Goal: Transaction & Acquisition: Purchase product/service

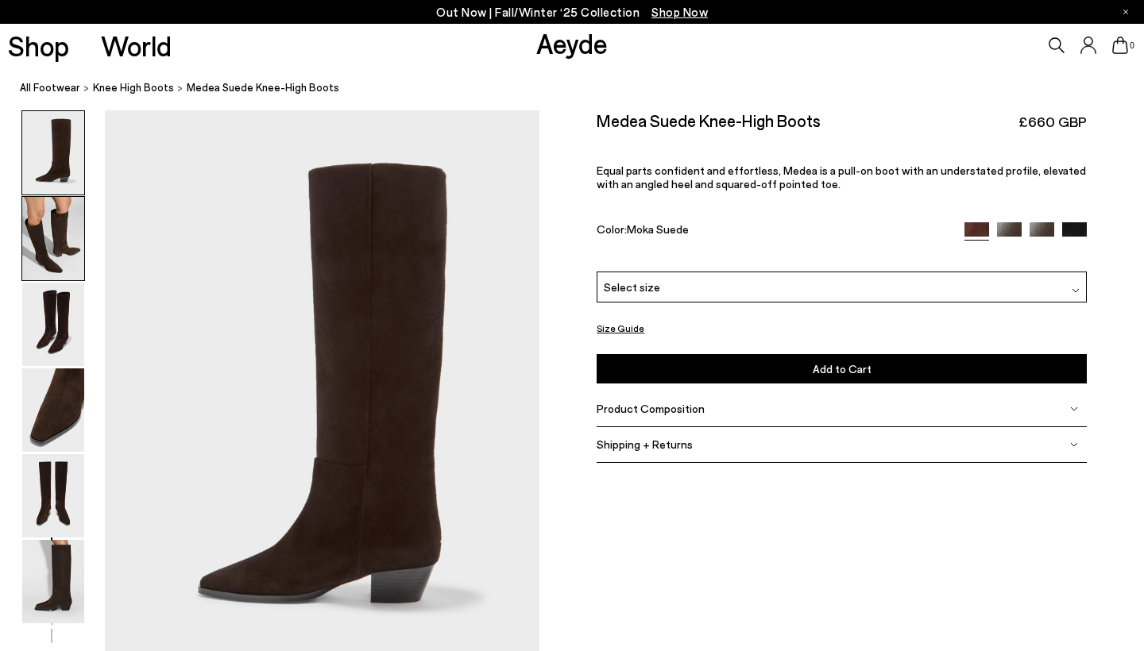
click at [54, 254] on img at bounding box center [53, 238] width 62 height 83
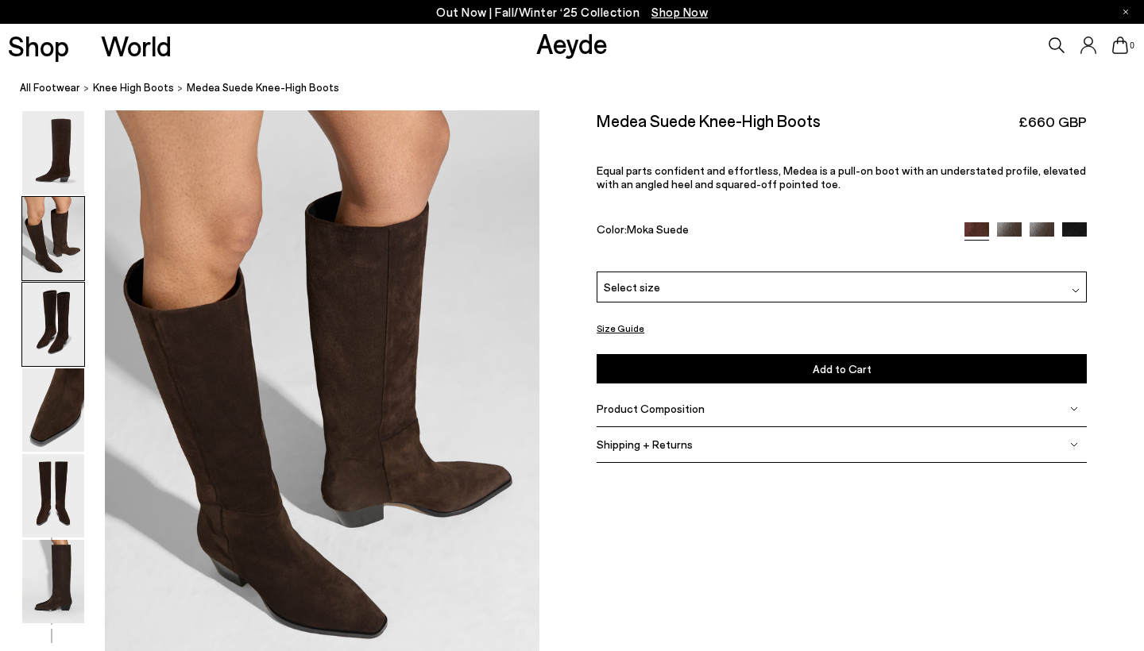
click at [64, 300] on img at bounding box center [53, 324] width 62 height 83
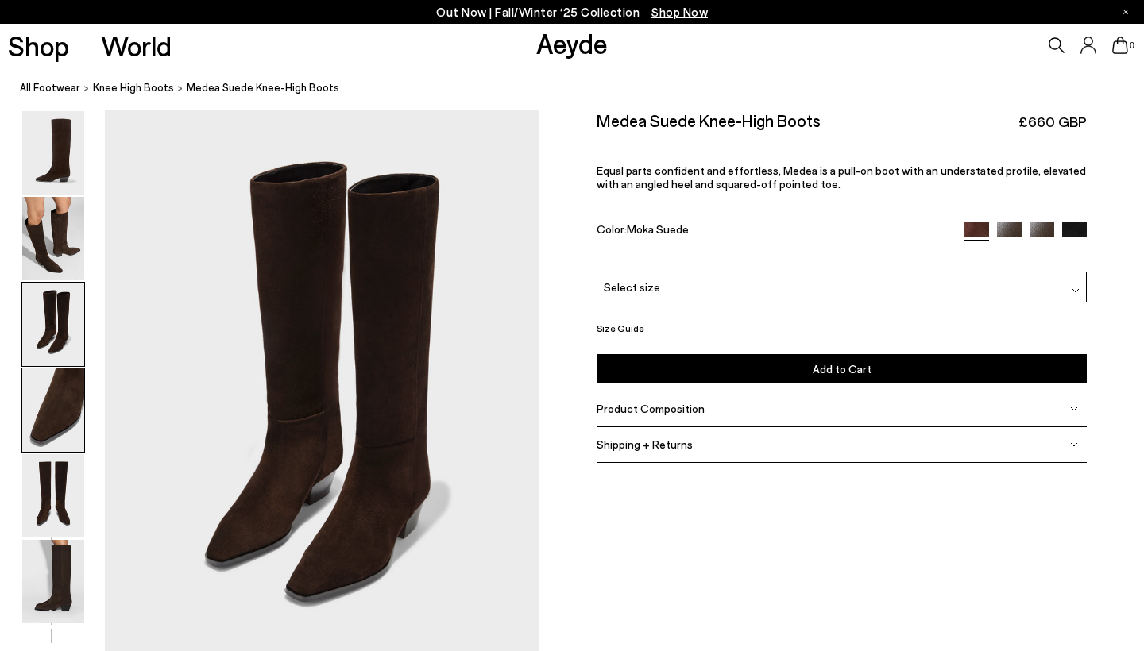
click at [68, 376] on img at bounding box center [53, 410] width 62 height 83
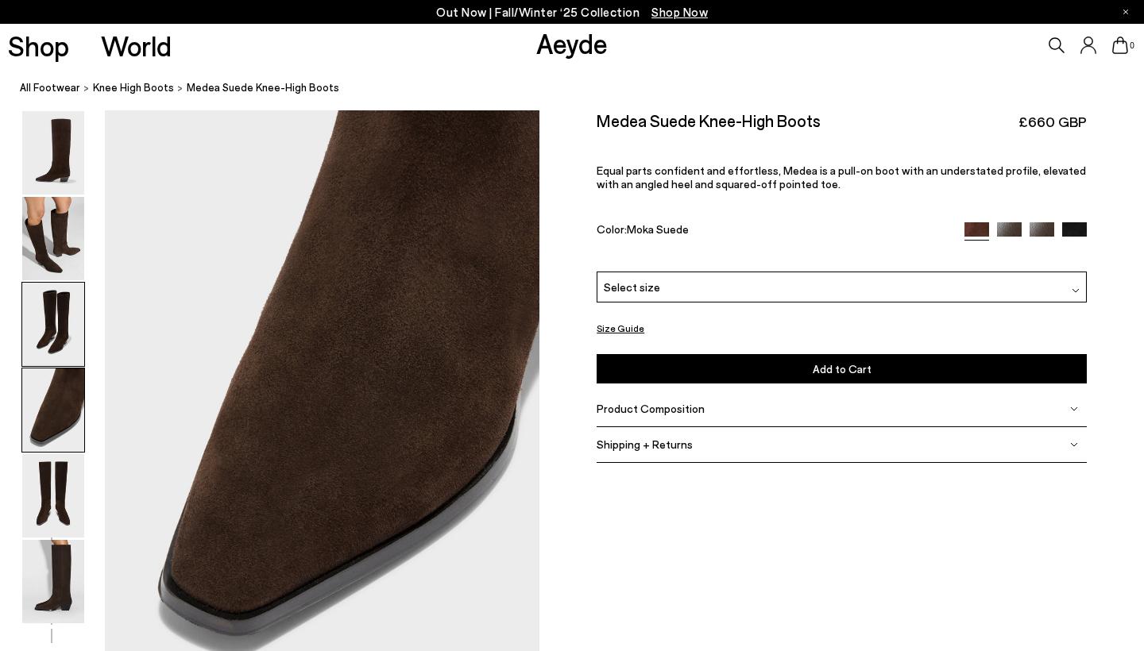
click at [56, 333] on img at bounding box center [53, 324] width 62 height 83
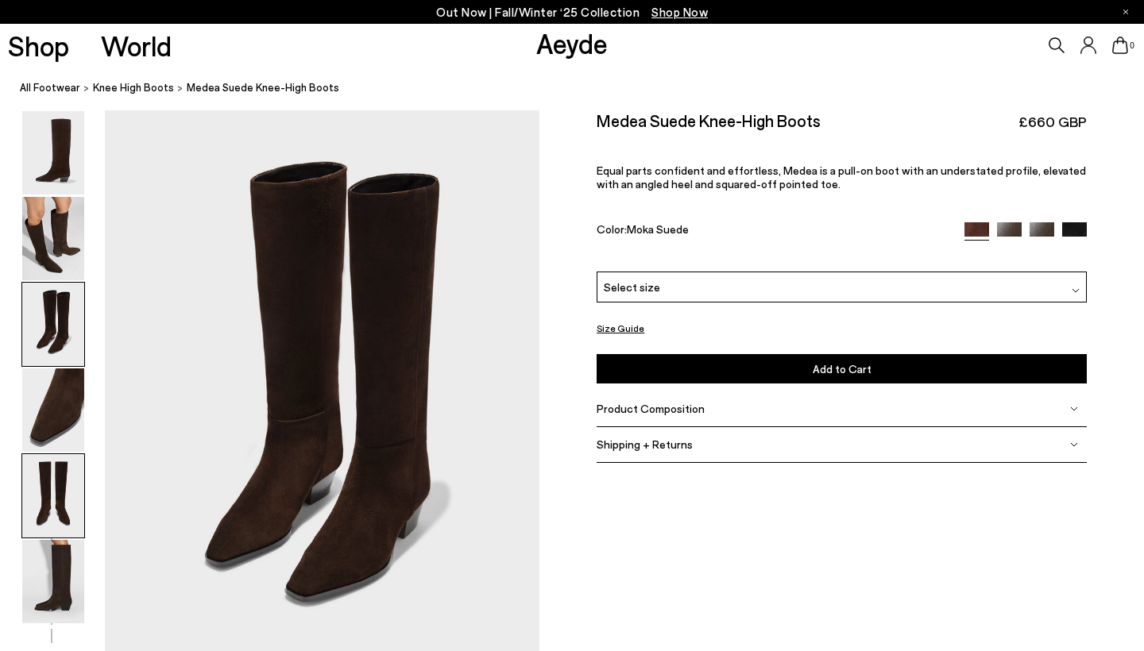
click at [74, 523] on img at bounding box center [53, 495] width 62 height 83
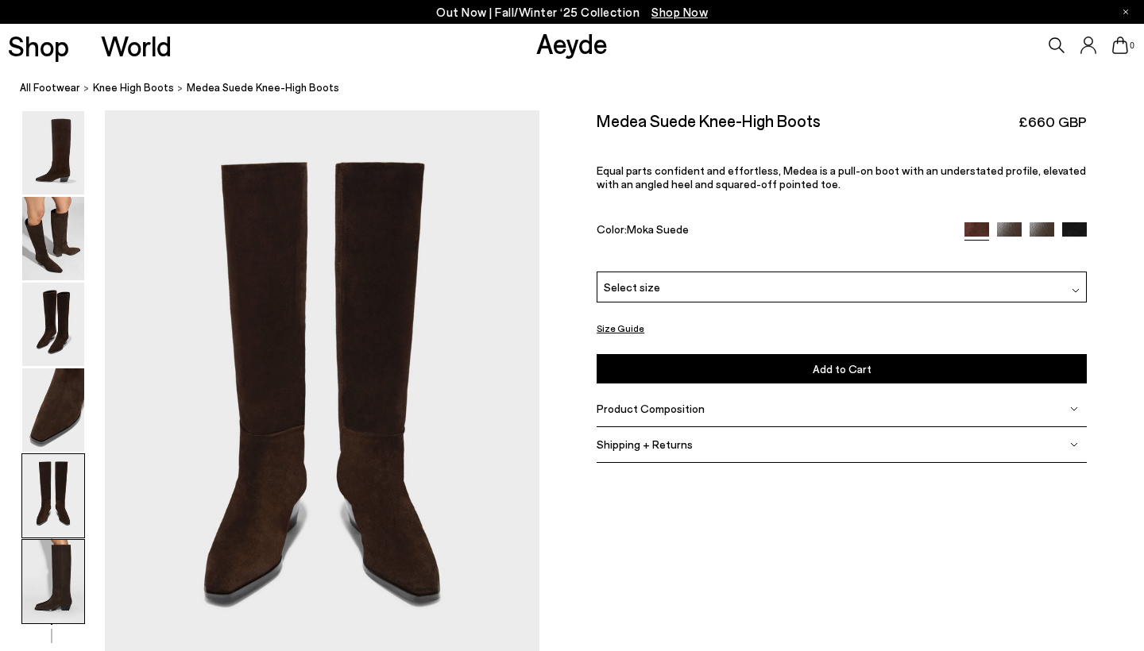
click at [64, 562] on img at bounding box center [53, 581] width 62 height 83
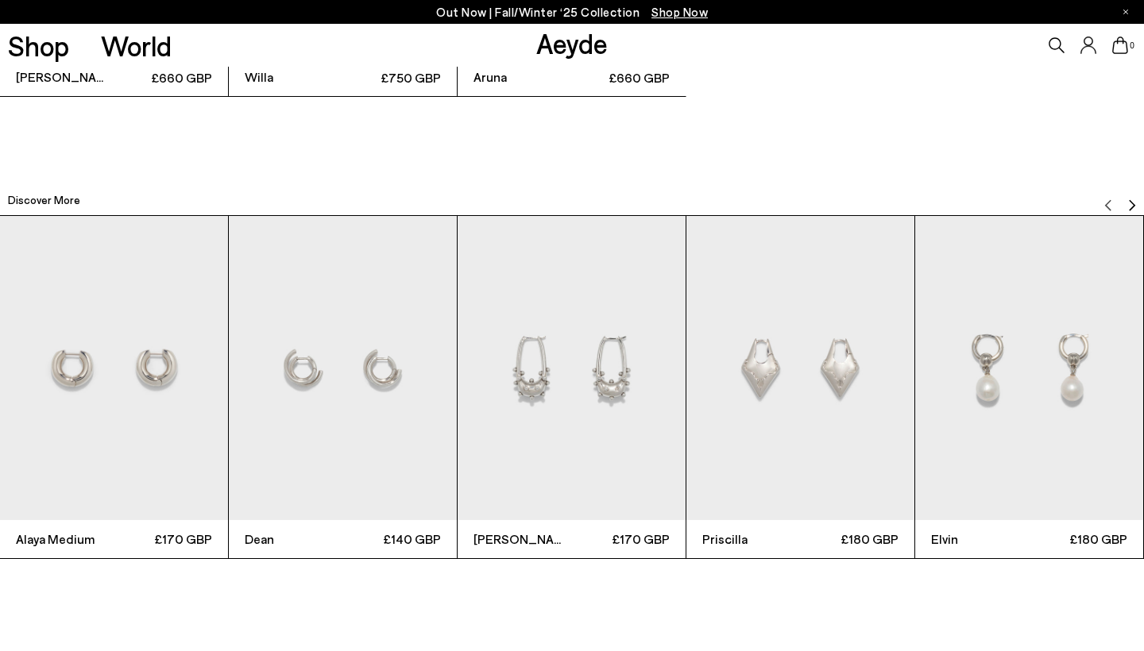
scroll to position [3965, 0]
click at [1131, 209] on img "Next slide" at bounding box center [1132, 205] width 13 height 13
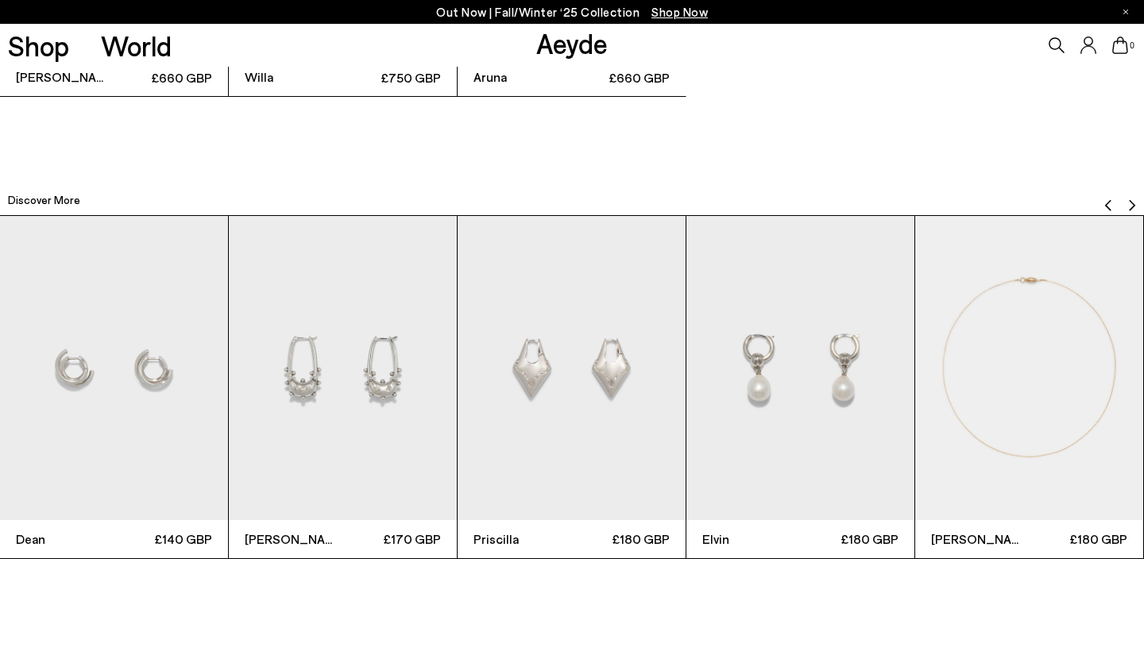
click at [1131, 209] on img "Next slide" at bounding box center [1132, 205] width 13 height 13
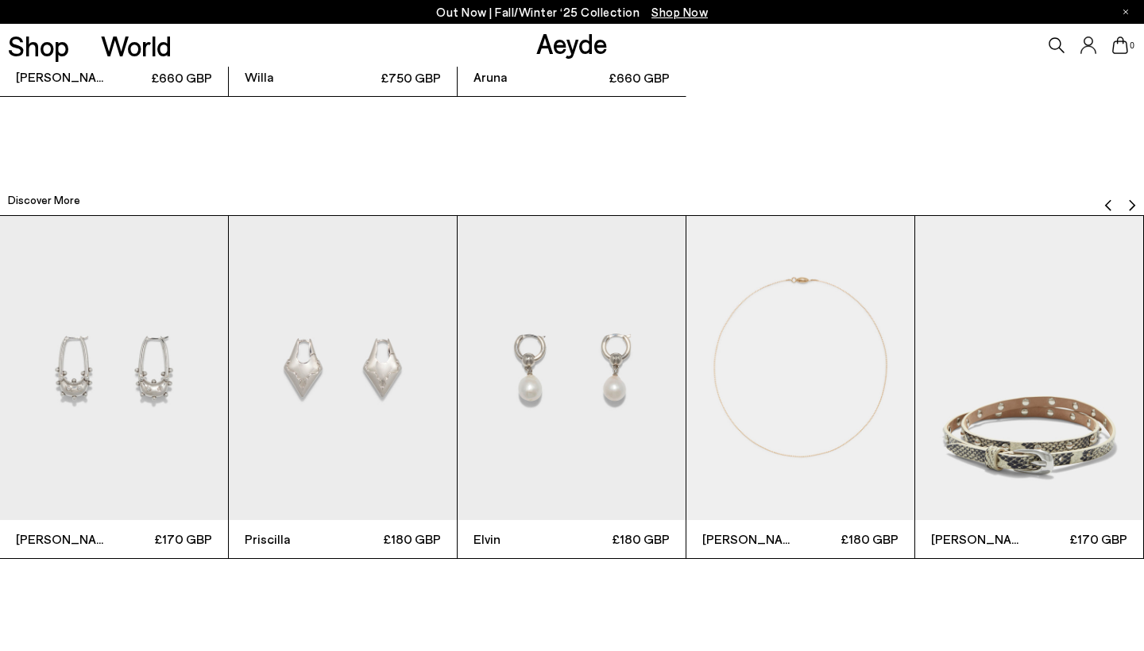
click at [1131, 209] on img "Next slide" at bounding box center [1132, 205] width 13 height 13
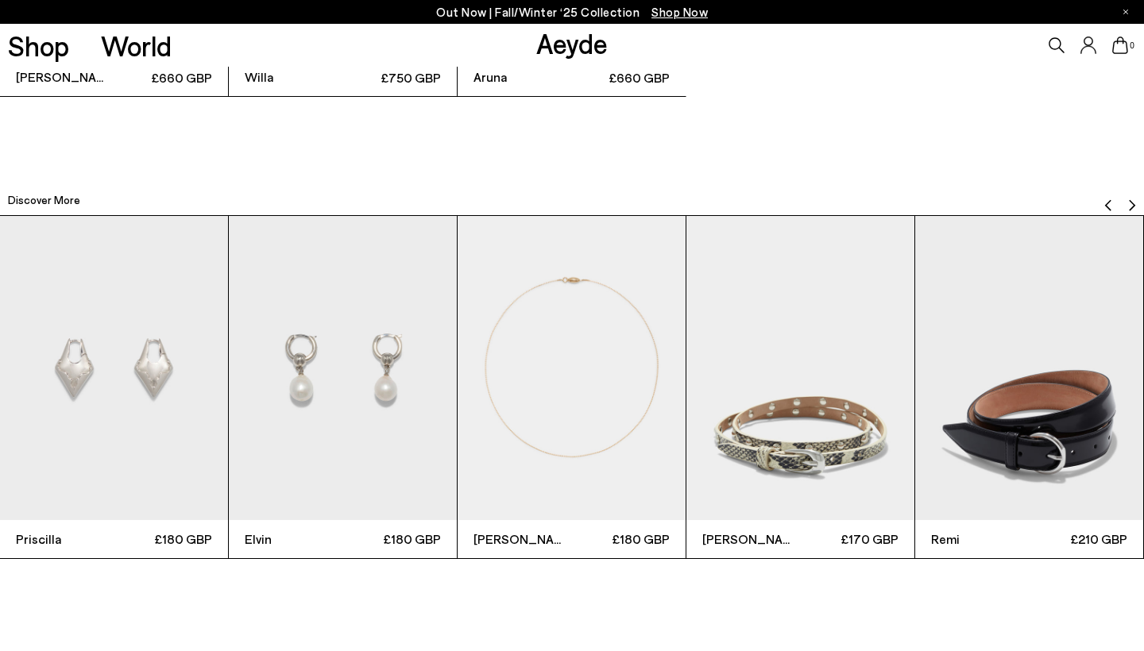
click at [1131, 209] on img "Next slide" at bounding box center [1132, 205] width 13 height 13
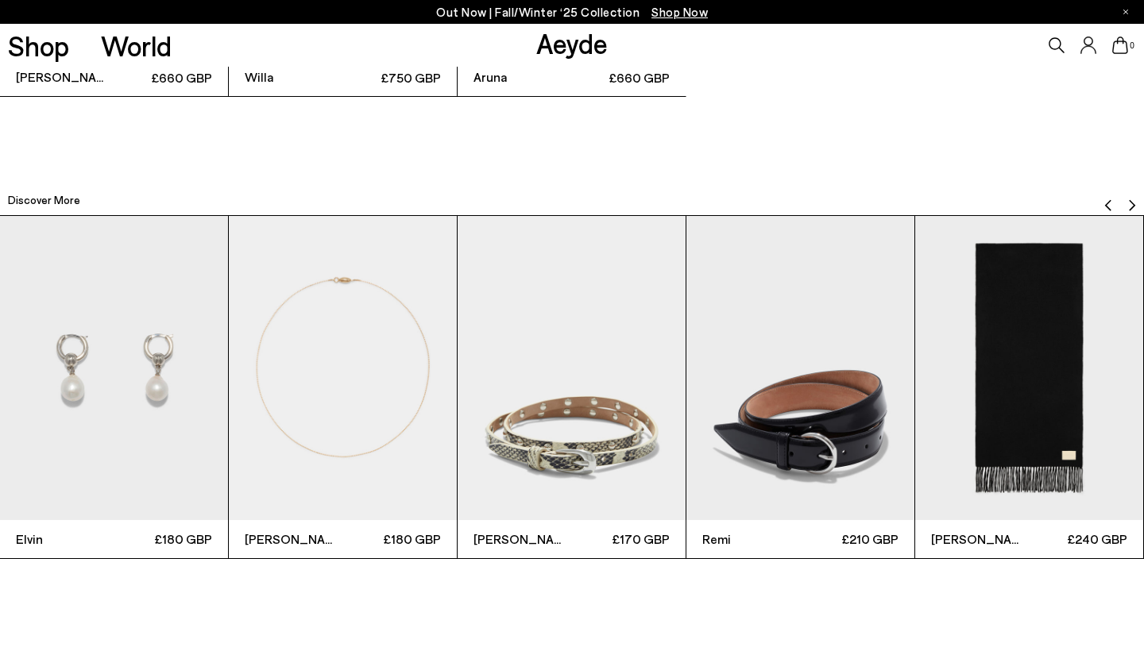
click at [1131, 209] on img "Next slide" at bounding box center [1132, 205] width 13 height 13
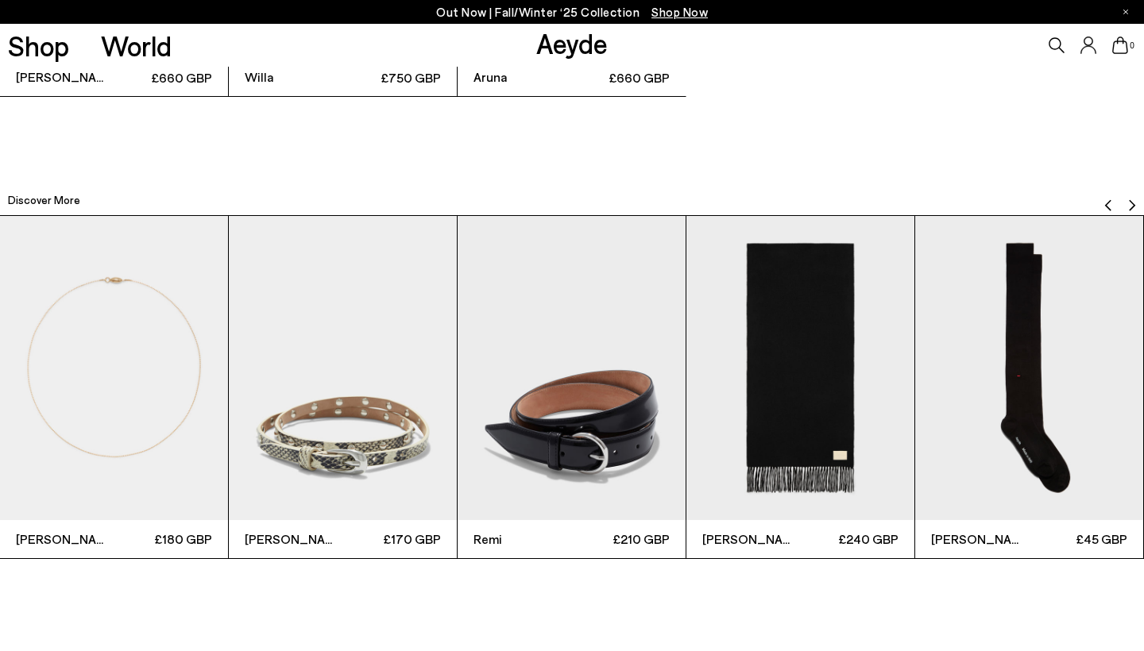
click at [1131, 209] on img "Next slide" at bounding box center [1132, 205] width 13 height 13
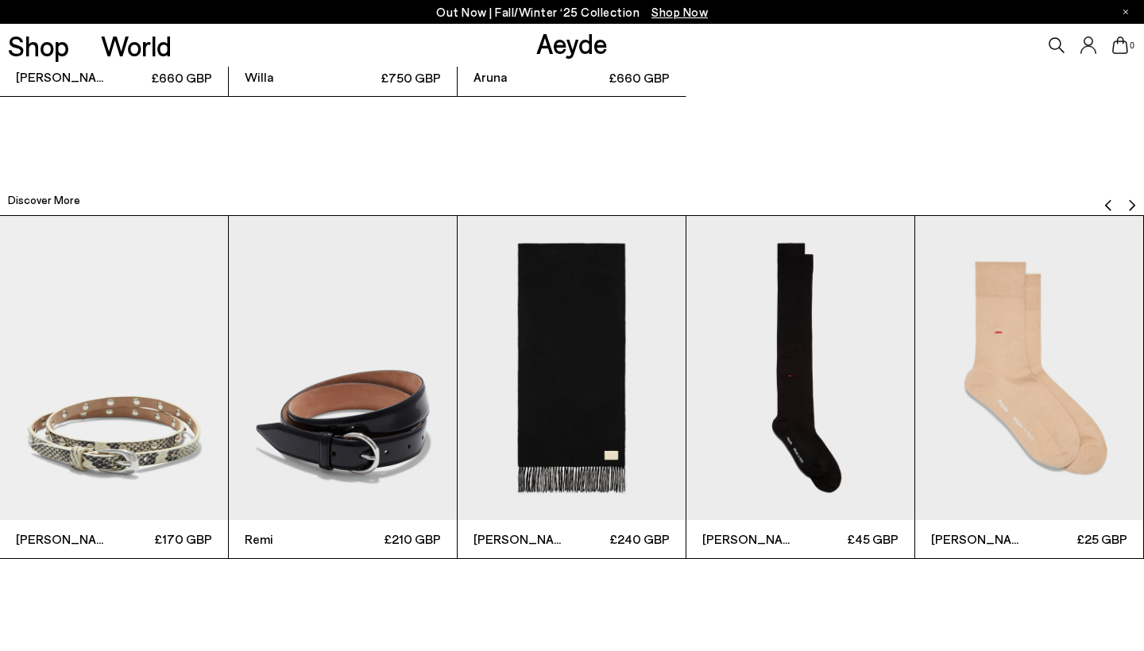
click at [1131, 209] on img "Next slide" at bounding box center [1132, 205] width 13 height 13
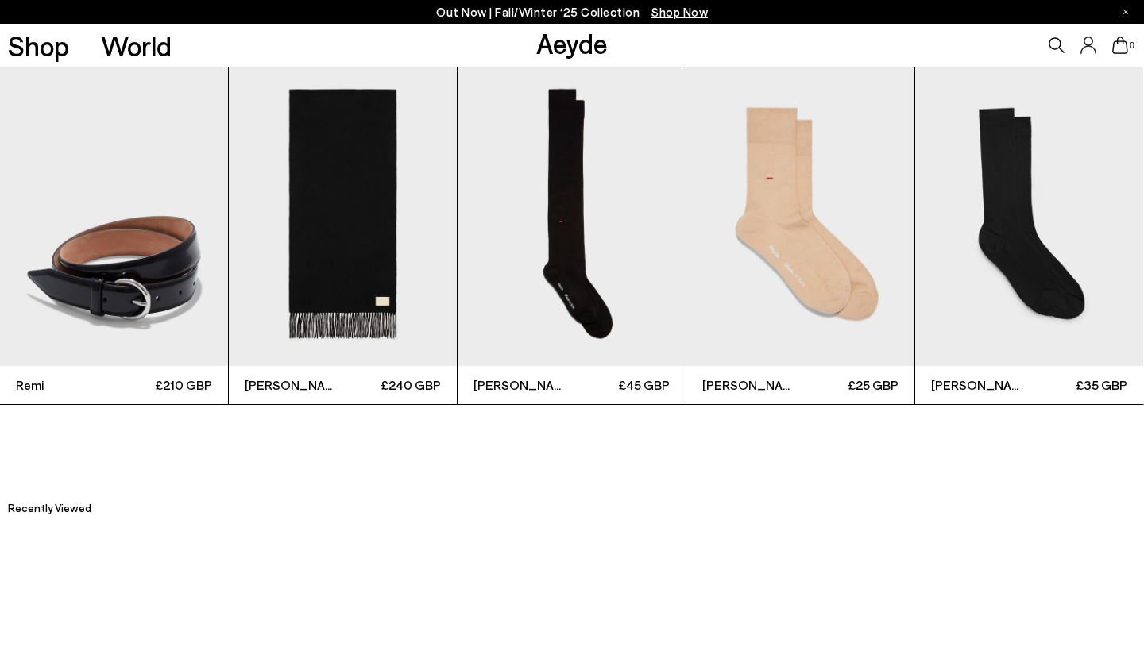
scroll to position [4118, 0]
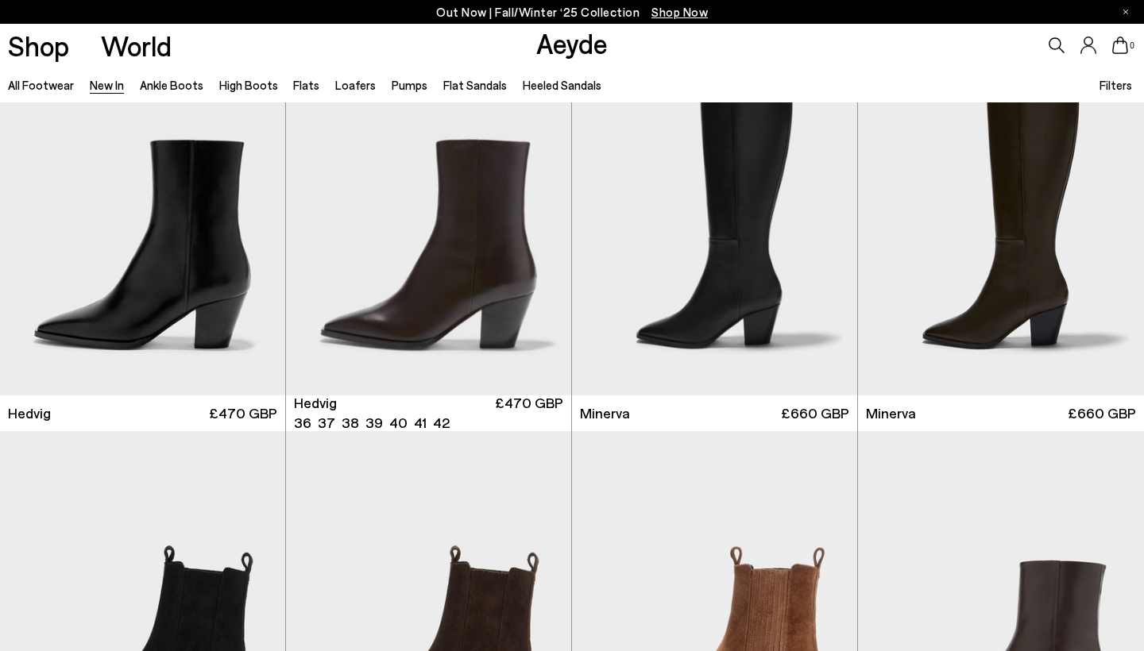
scroll to position [52, 0]
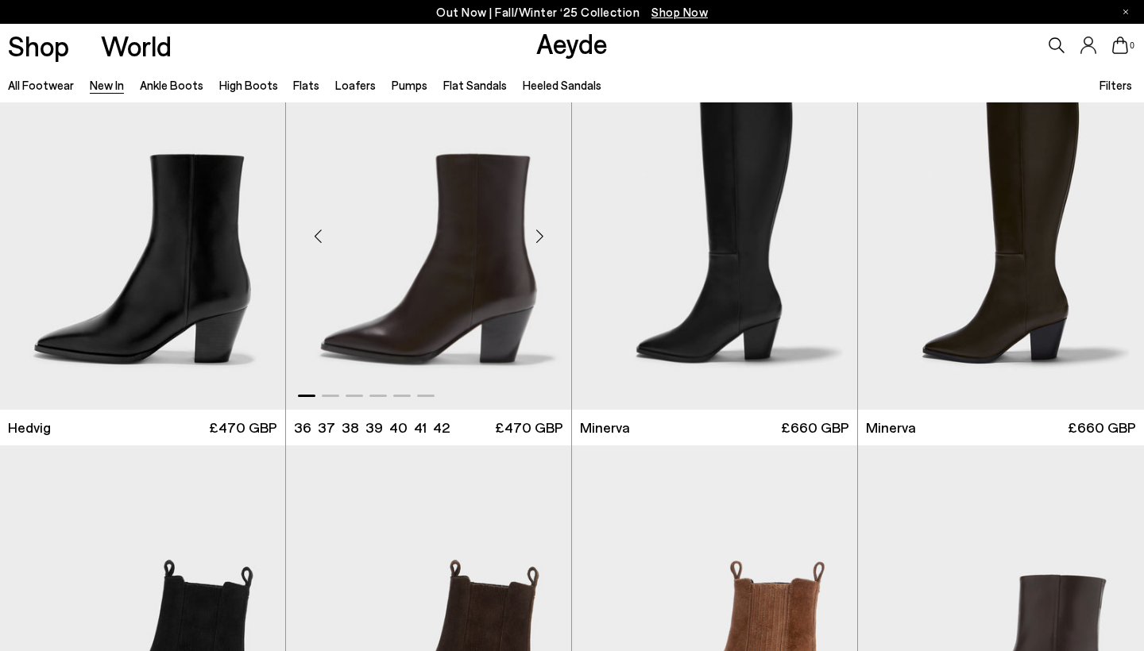
click at [543, 248] on div "Next slide" at bounding box center [539, 237] width 48 height 48
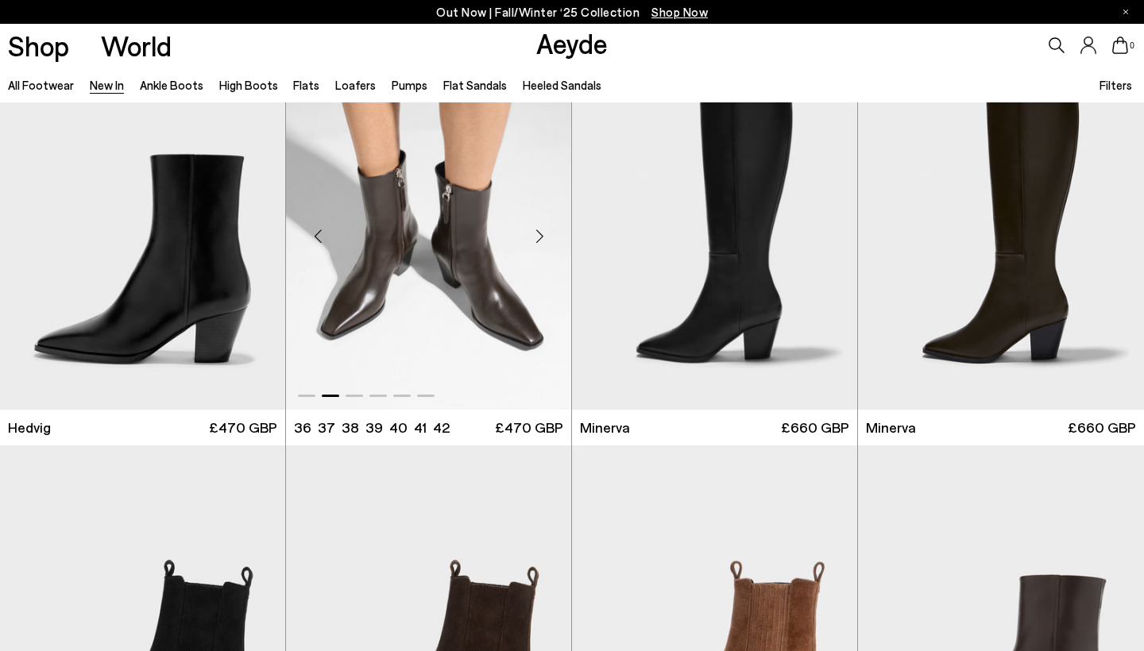
click at [543, 248] on div "Next slide" at bounding box center [539, 237] width 48 height 48
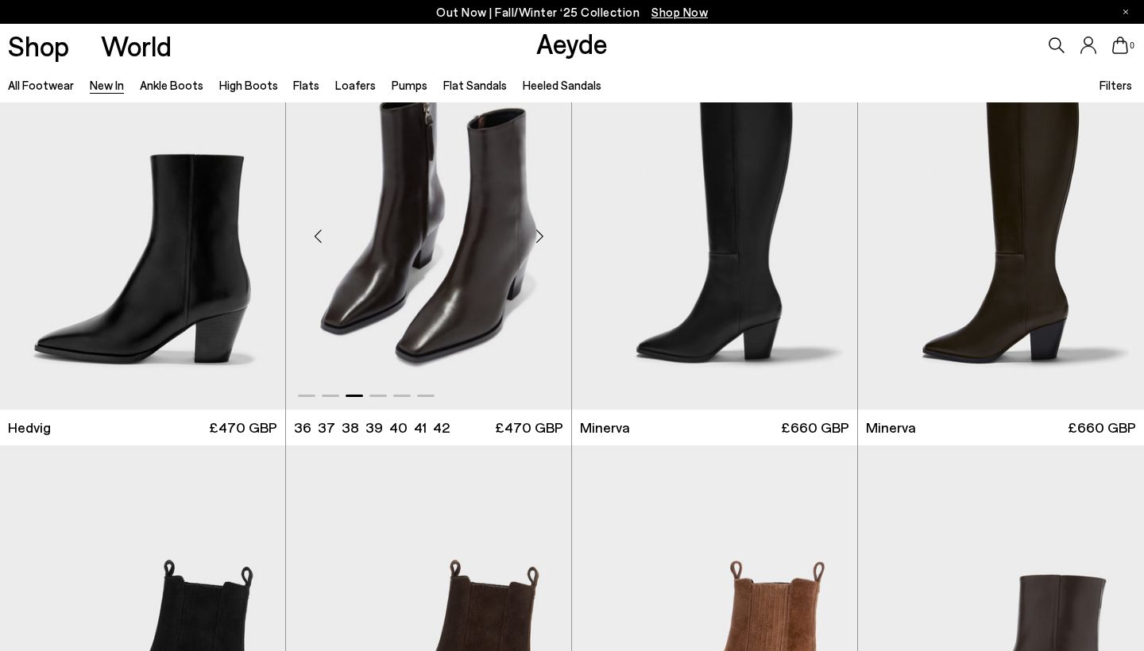
click at [543, 249] on div "Next slide" at bounding box center [539, 237] width 48 height 48
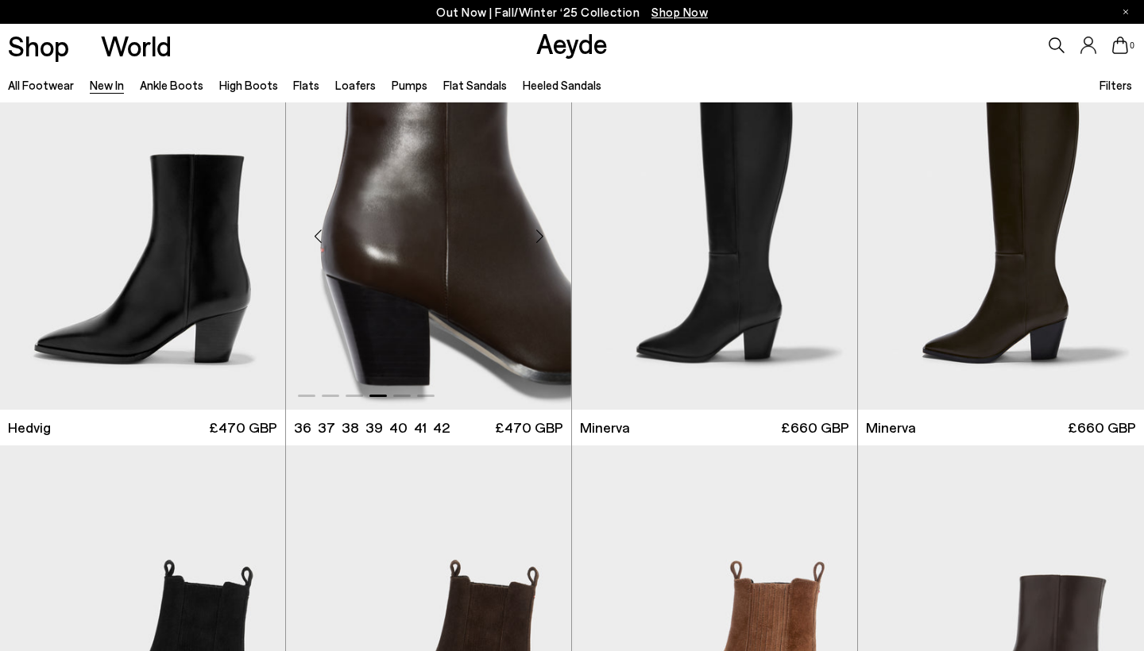
click at [543, 249] on div "Next slide" at bounding box center [539, 237] width 48 height 48
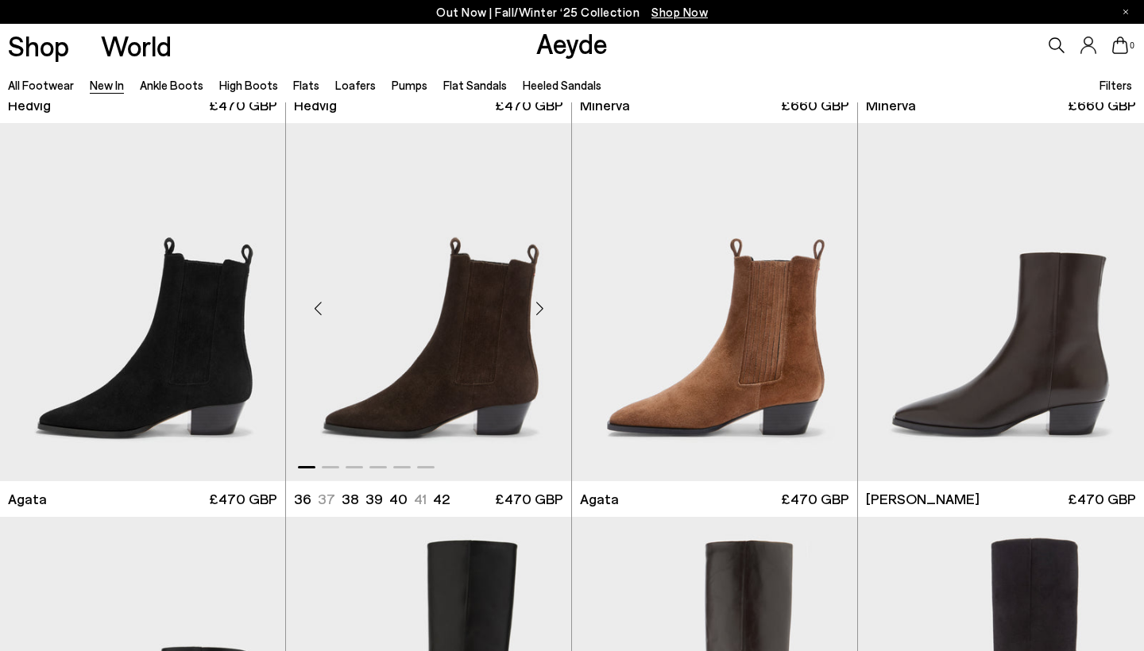
scroll to position [412, 0]
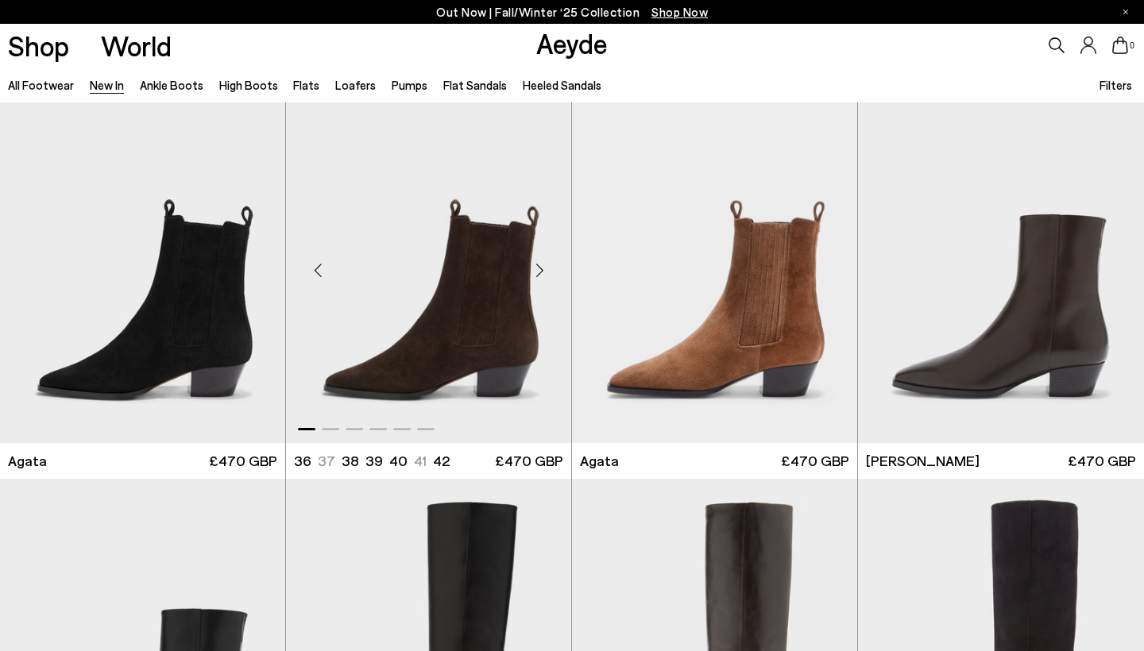
click at [533, 273] on div "Next slide" at bounding box center [539, 270] width 48 height 48
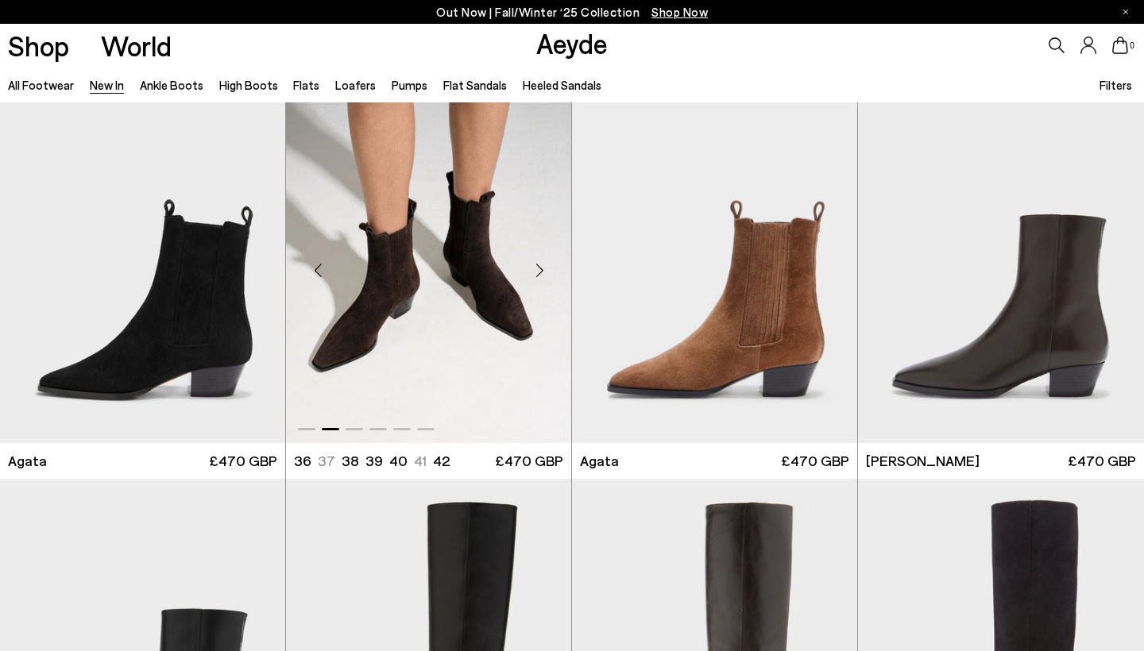
click at [533, 270] on div "Next slide" at bounding box center [539, 270] width 48 height 48
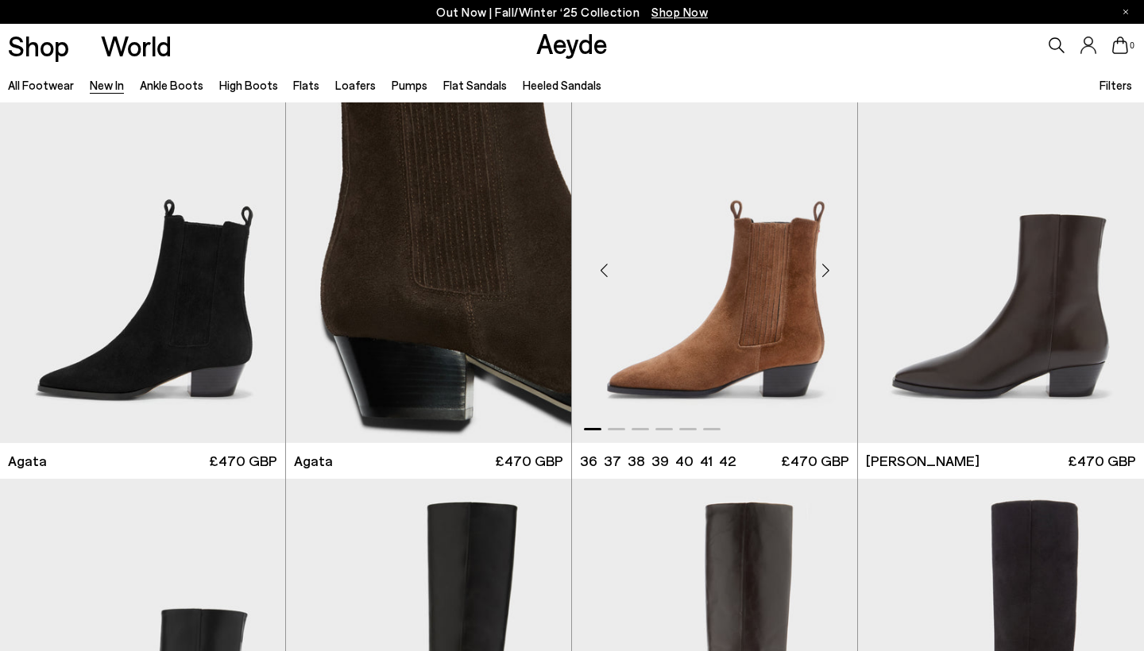
click at [828, 268] on div "Next slide" at bounding box center [825, 270] width 48 height 48
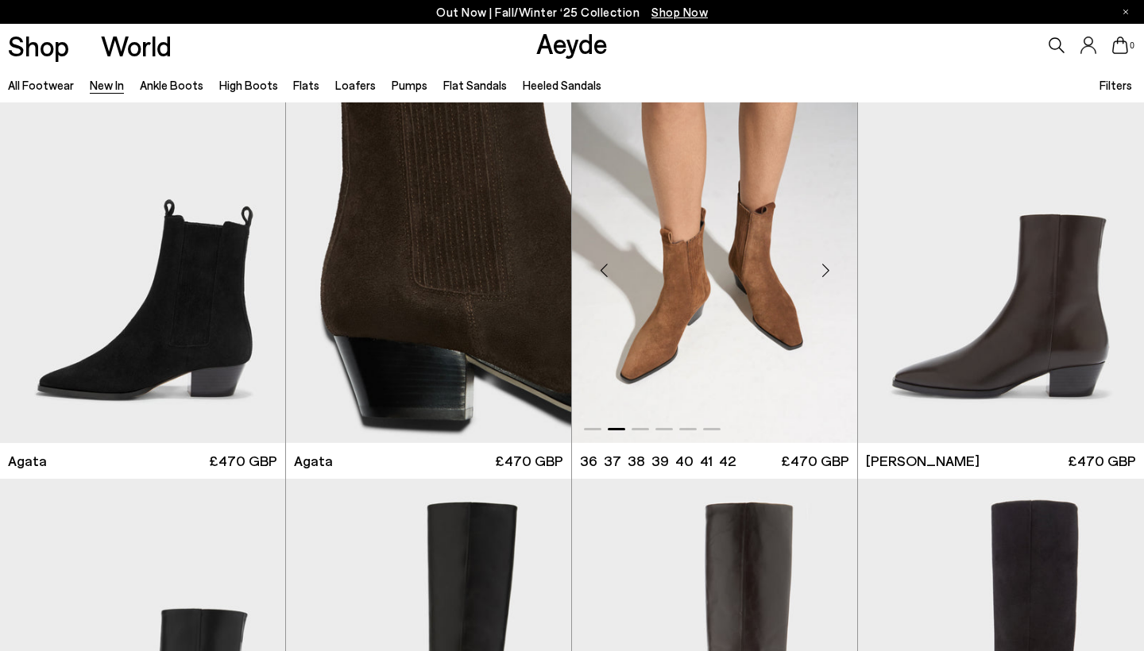
click at [828, 268] on div "Next slide" at bounding box center [825, 270] width 48 height 48
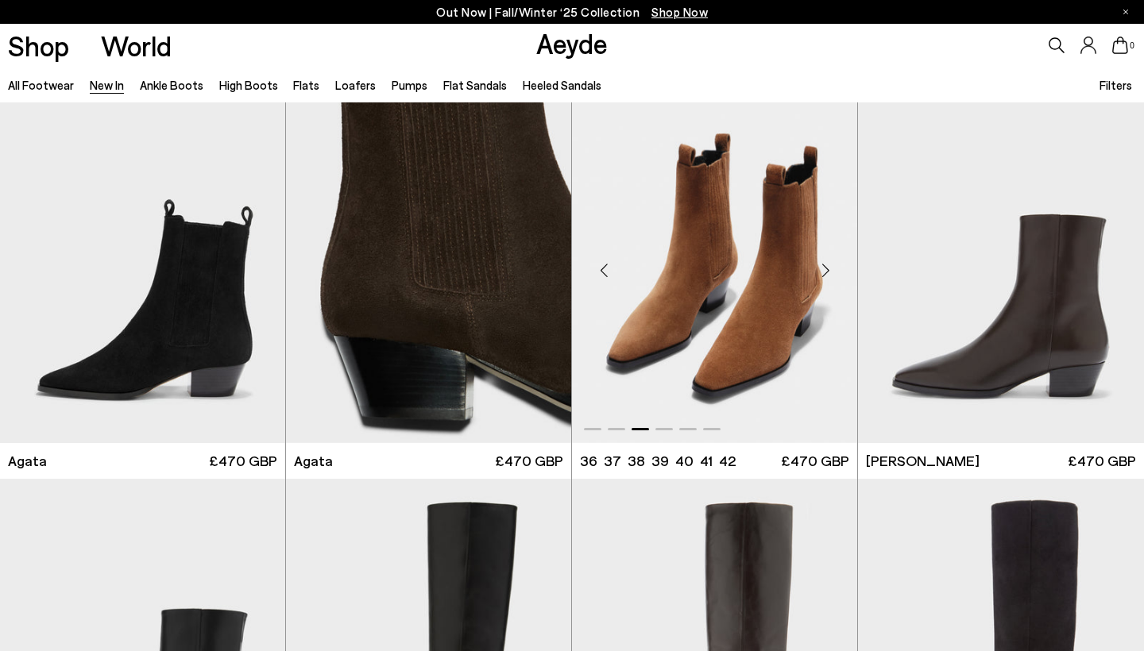
click at [828, 268] on div "Next slide" at bounding box center [825, 270] width 48 height 48
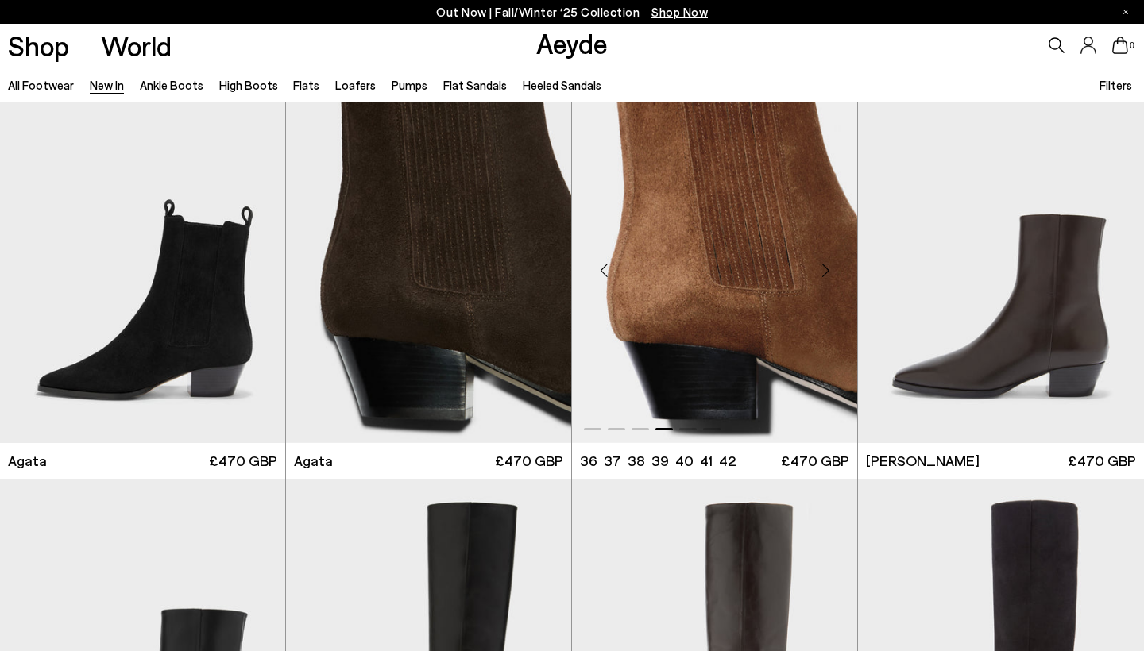
click at [828, 268] on div "Next slide" at bounding box center [825, 270] width 48 height 48
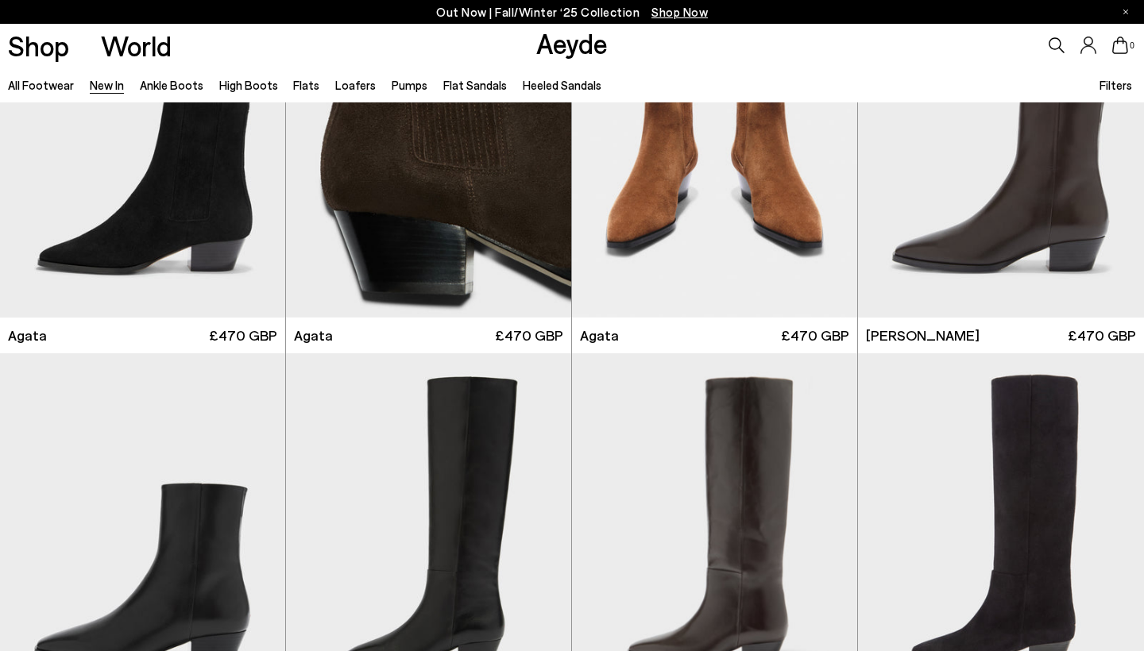
scroll to position [538, 0]
click at [709, 242] on img "5 / 6" at bounding box center [714, 138] width 285 height 358
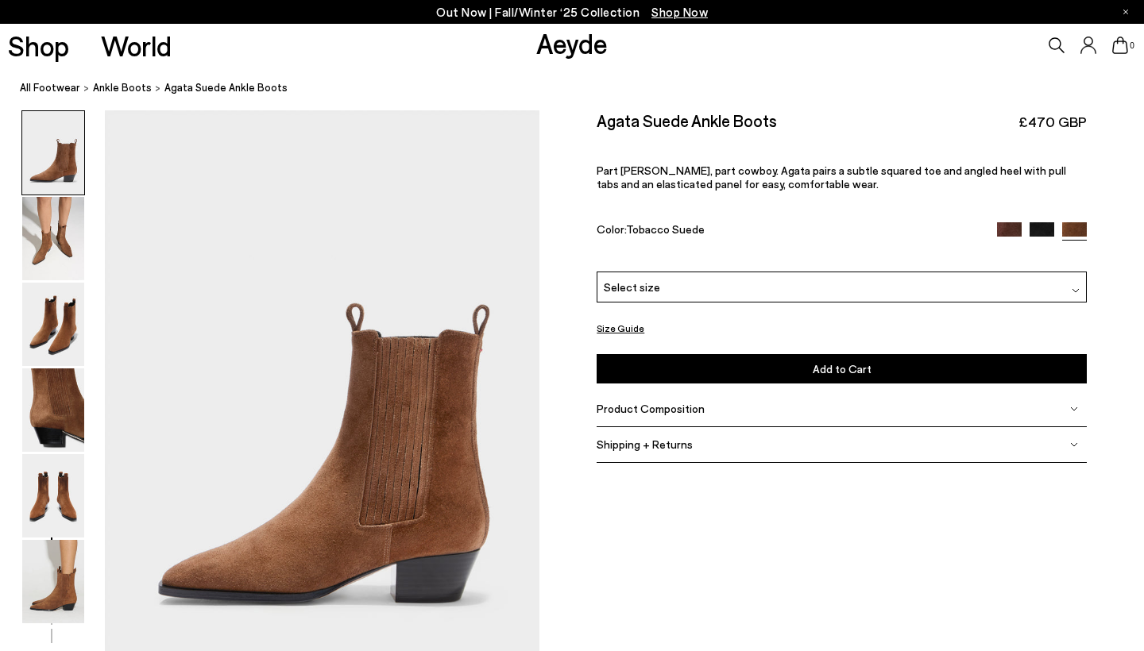
click at [1008, 229] on img at bounding box center [1009, 234] width 25 height 25
click at [54, 356] on img at bounding box center [53, 324] width 62 height 83
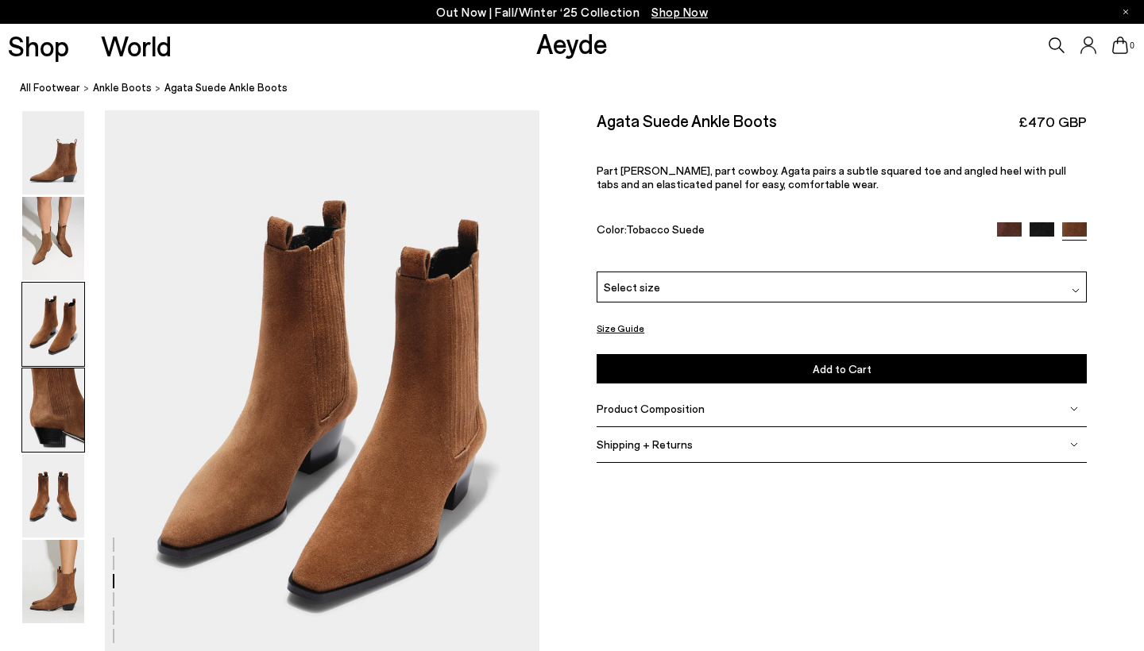
click at [62, 447] on img at bounding box center [53, 410] width 62 height 83
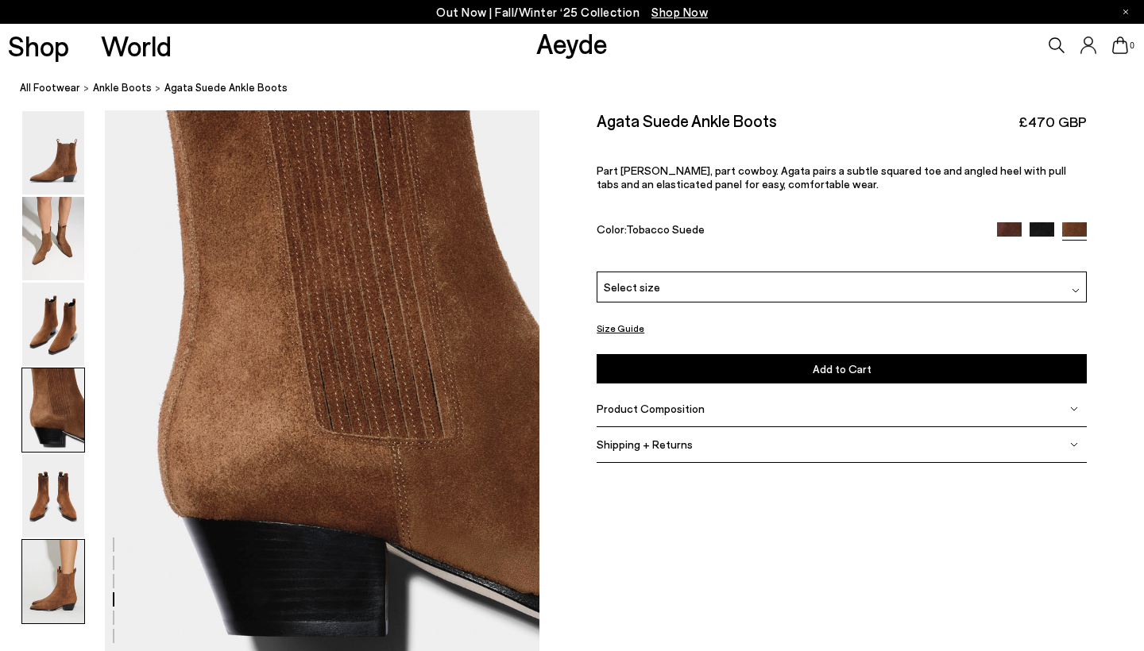
click at [68, 570] on img at bounding box center [53, 581] width 62 height 83
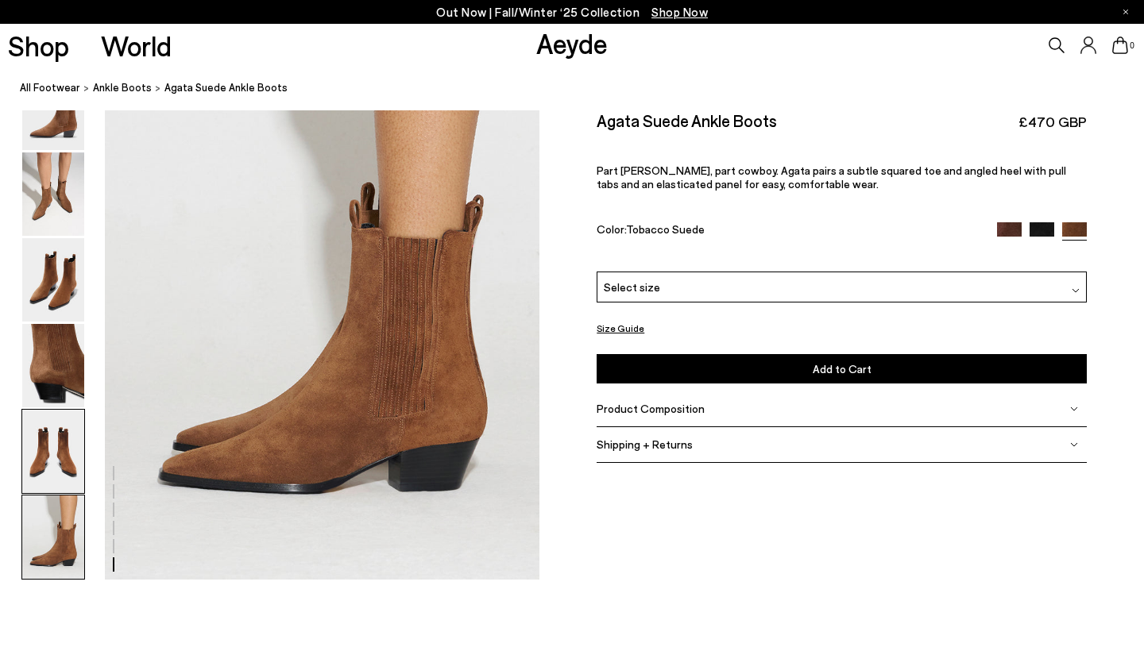
click at [63, 458] on img at bounding box center [53, 451] width 62 height 83
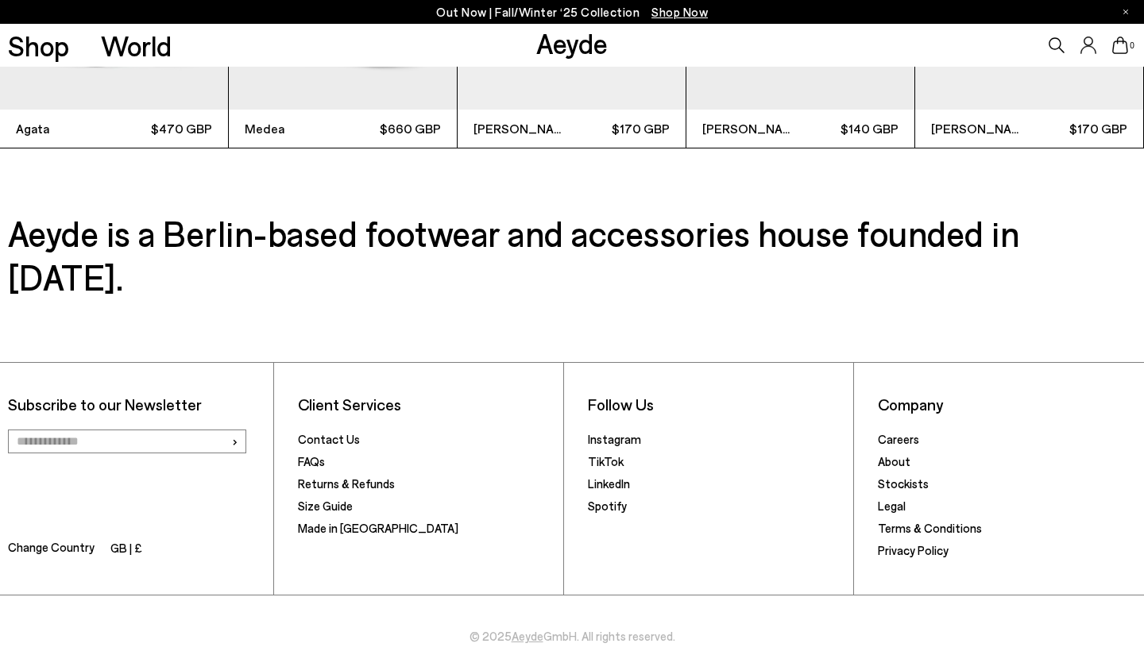
scroll to position [4837, 0]
